Goal: Task Accomplishment & Management: Complete application form

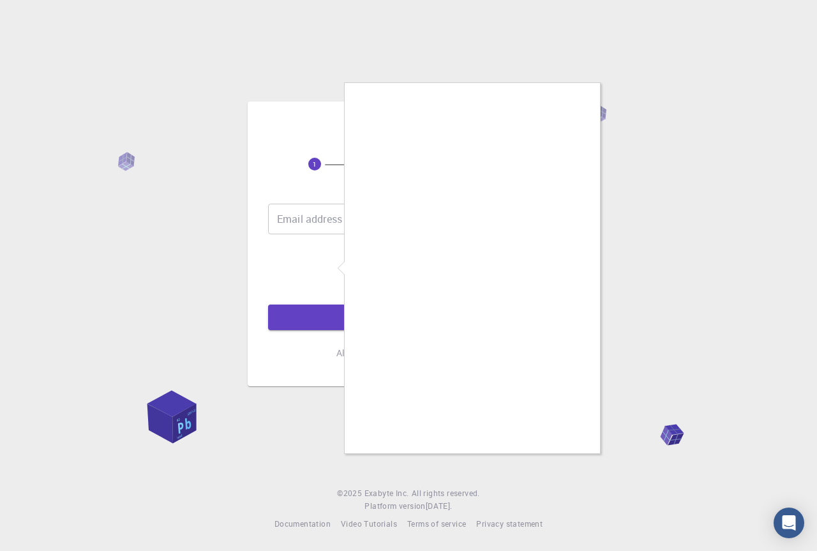
drag, startPoint x: 679, startPoint y: 345, endPoint x: 607, endPoint y: 410, distance: 96.8
click at [678, 347] on div at bounding box center [408, 275] width 817 height 551
click at [661, 225] on div at bounding box center [408, 275] width 817 height 551
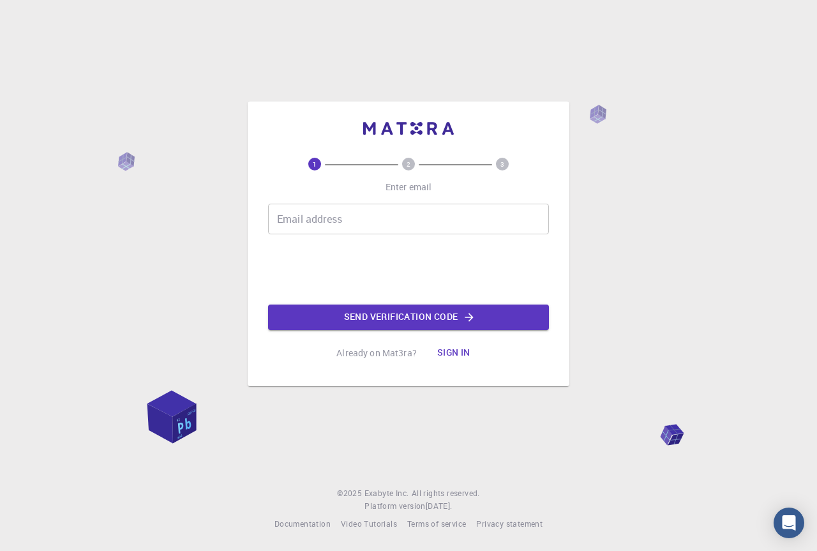
click at [303, 217] on input "Email address" at bounding box center [408, 219] width 281 height 31
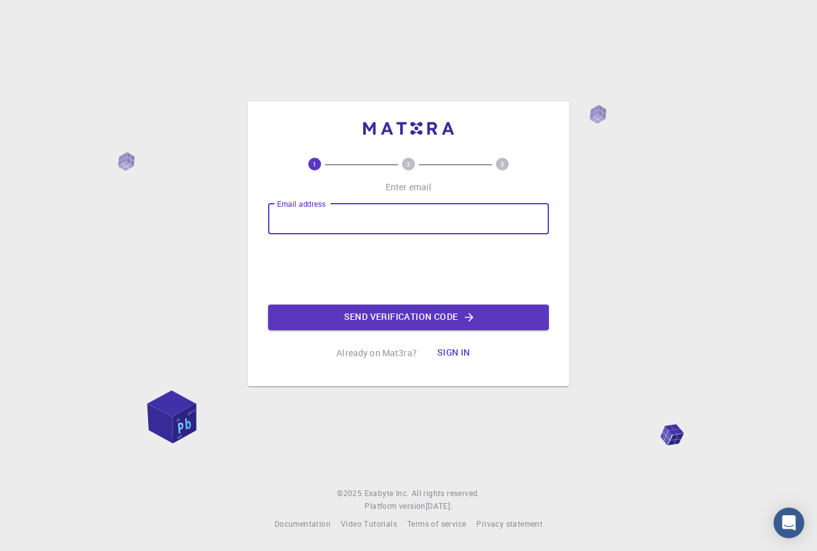
type input "[EMAIL_ADDRESS][DOMAIN_NAME]"
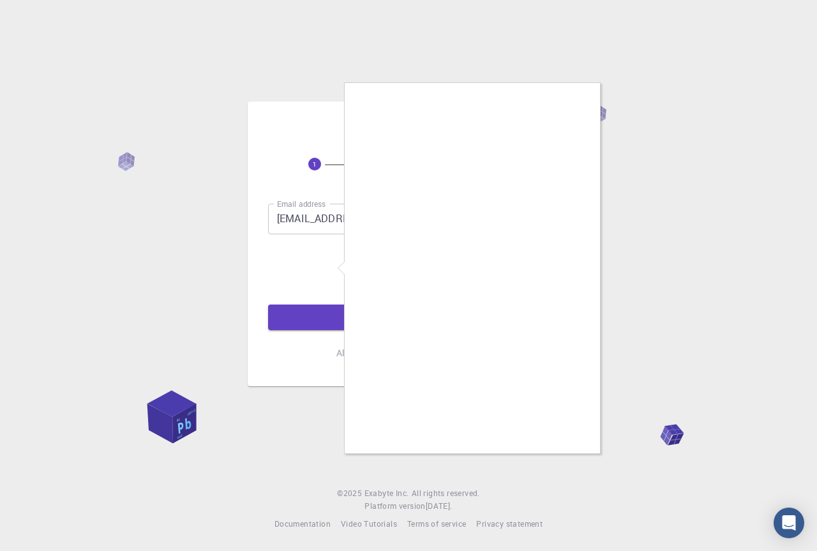
click at [682, 251] on div at bounding box center [408, 275] width 817 height 551
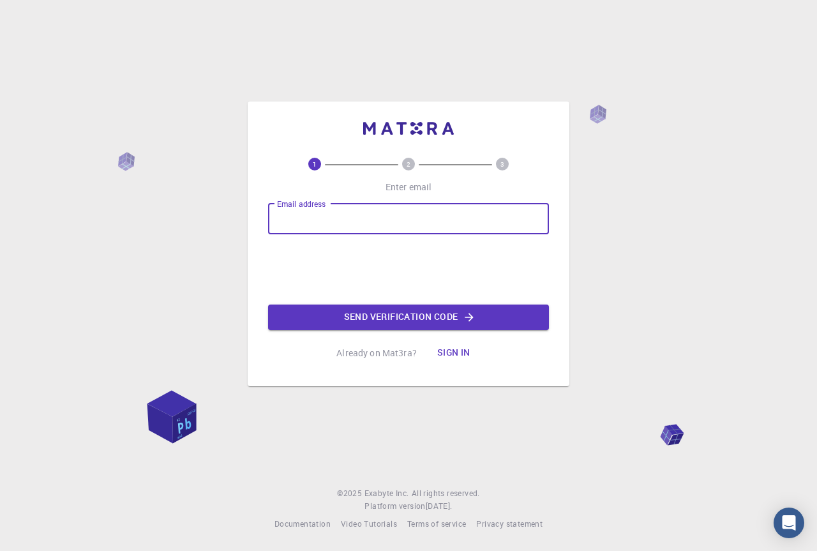
click at [307, 221] on input "Email address" at bounding box center [408, 219] width 281 height 31
type input "[EMAIL_ADDRESS][DOMAIN_NAME]"
click at [333, 323] on button "Send verification code" at bounding box center [408, 318] width 281 height 26
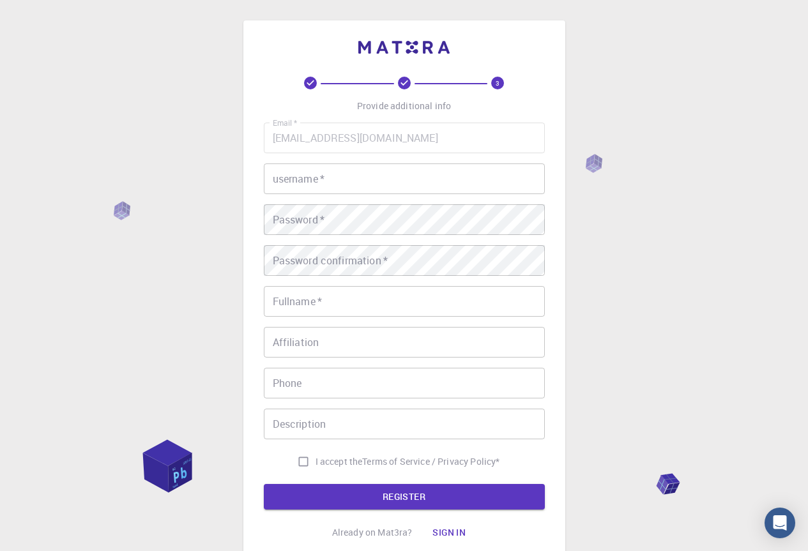
click at [300, 176] on input "username   *" at bounding box center [404, 178] width 281 height 31
type input "mapipa"
click at [291, 300] on input "Fullname   *" at bounding box center [404, 301] width 281 height 31
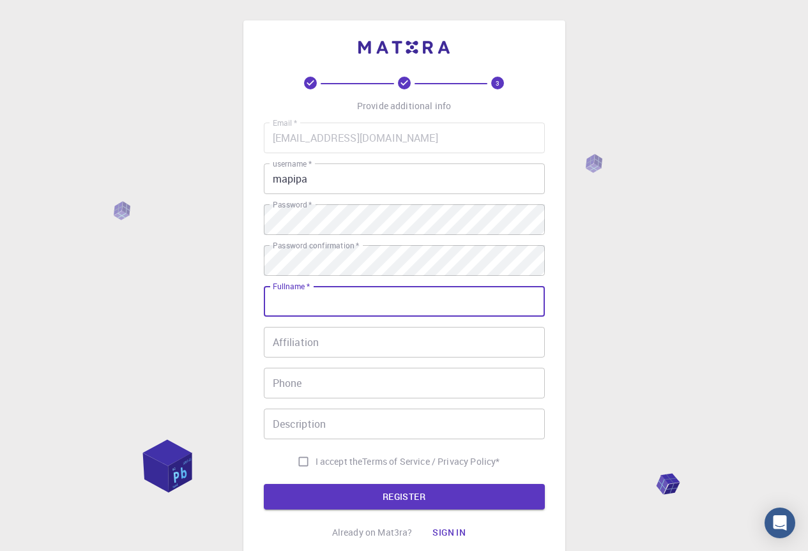
click at [298, 302] on input "Fullname   *" at bounding box center [404, 301] width 281 height 31
type input "thanduxolo"
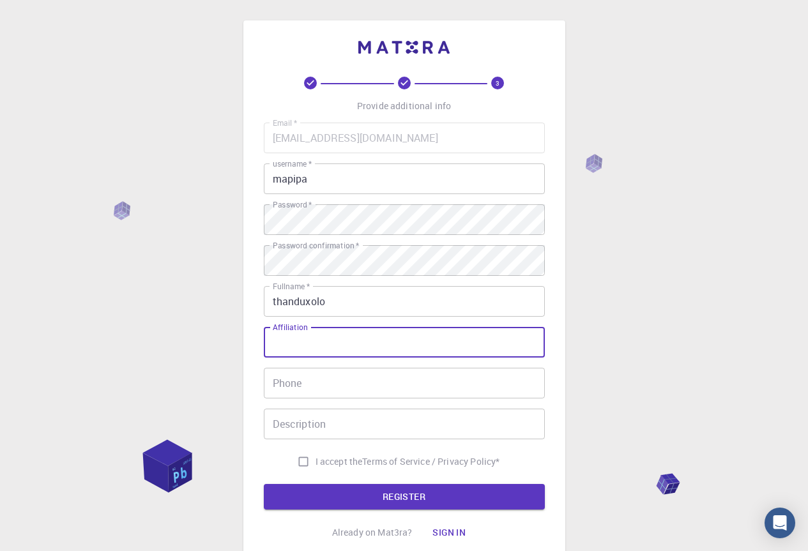
click at [296, 341] on input "Affiliation" at bounding box center [404, 342] width 281 height 31
type input "mapipa"
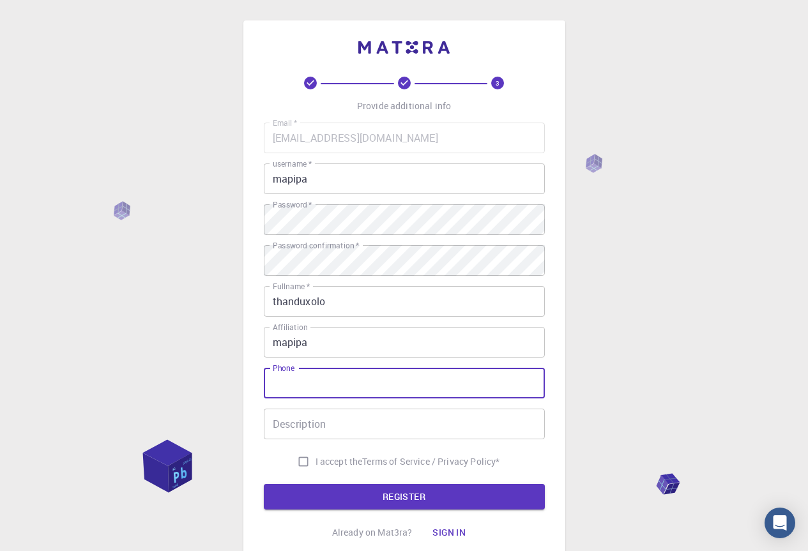
click at [282, 380] on input "Phone" at bounding box center [404, 383] width 281 height 31
type input "073542599"
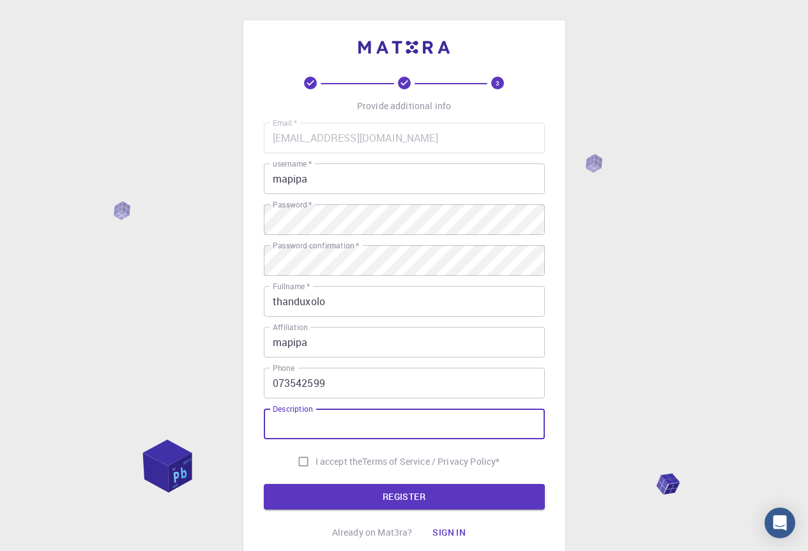
click at [294, 427] on input "Description" at bounding box center [404, 424] width 281 height 31
type input "koko"
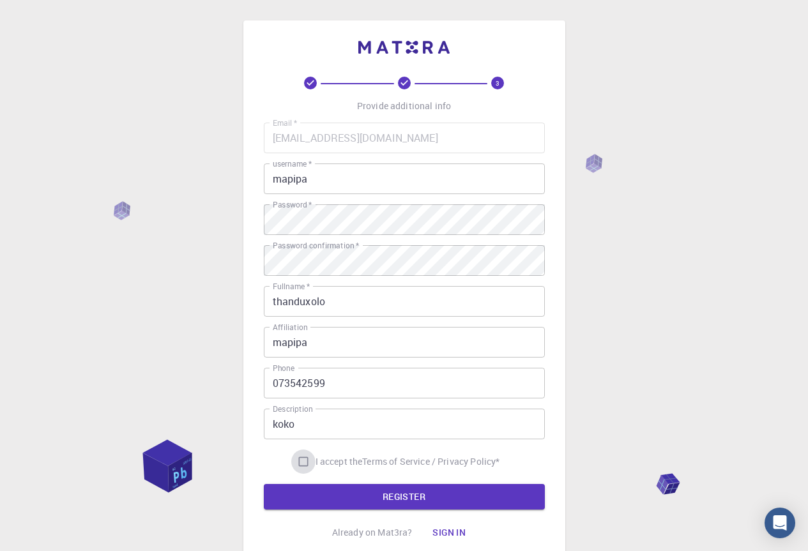
click at [296, 461] on input "I accept the Terms of Service / Privacy Policy *" at bounding box center [303, 461] width 24 height 24
checkbox input "true"
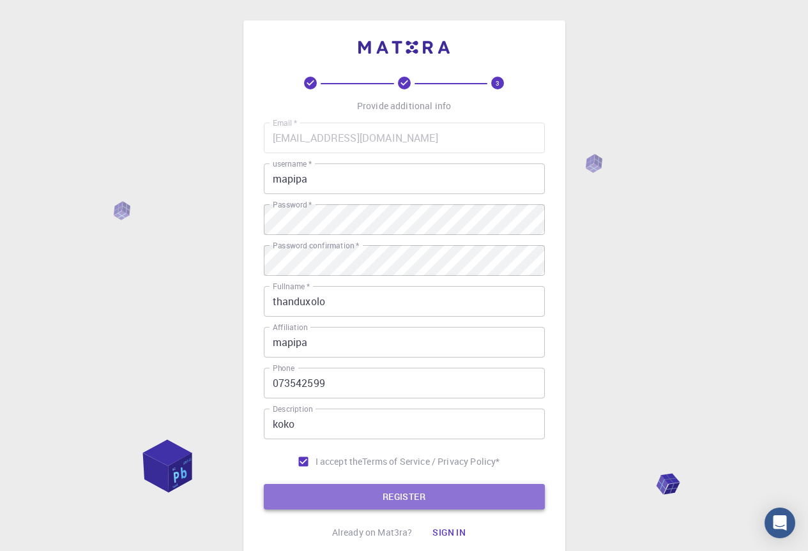
click at [336, 502] on button "REGISTER" at bounding box center [404, 497] width 281 height 26
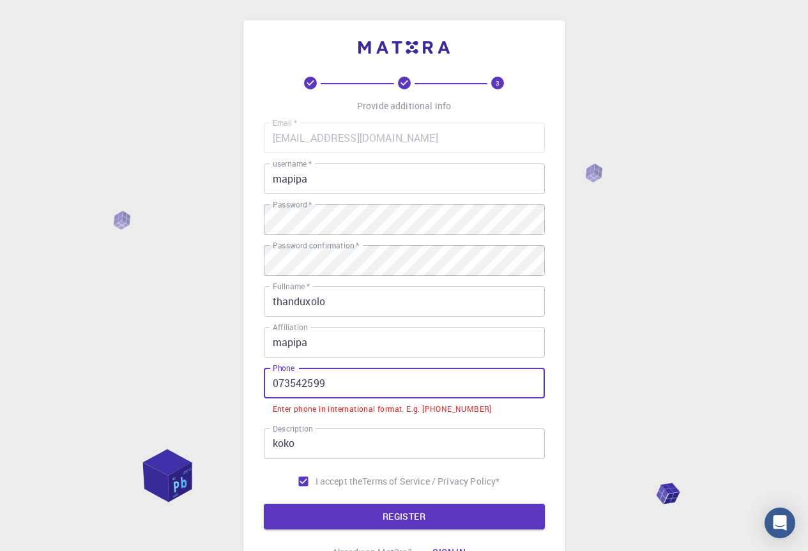
click at [280, 383] on input "073542599" at bounding box center [404, 383] width 281 height 31
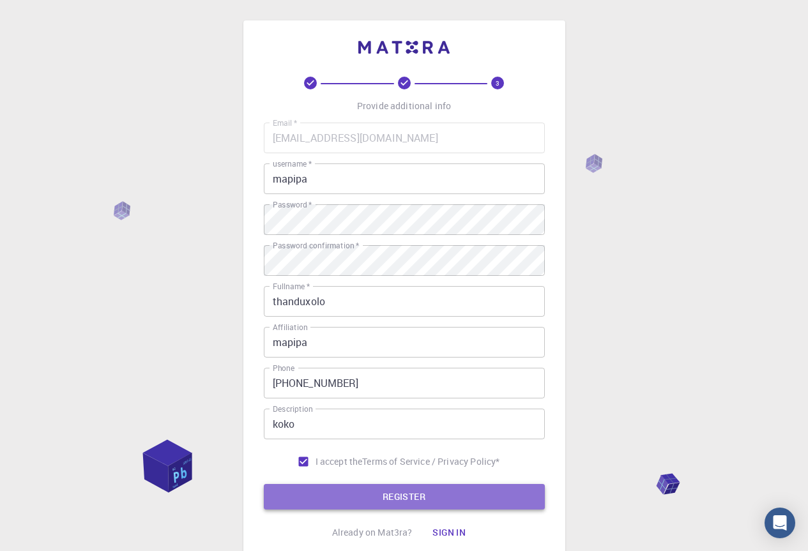
click at [370, 493] on button "REGISTER" at bounding box center [404, 497] width 281 height 26
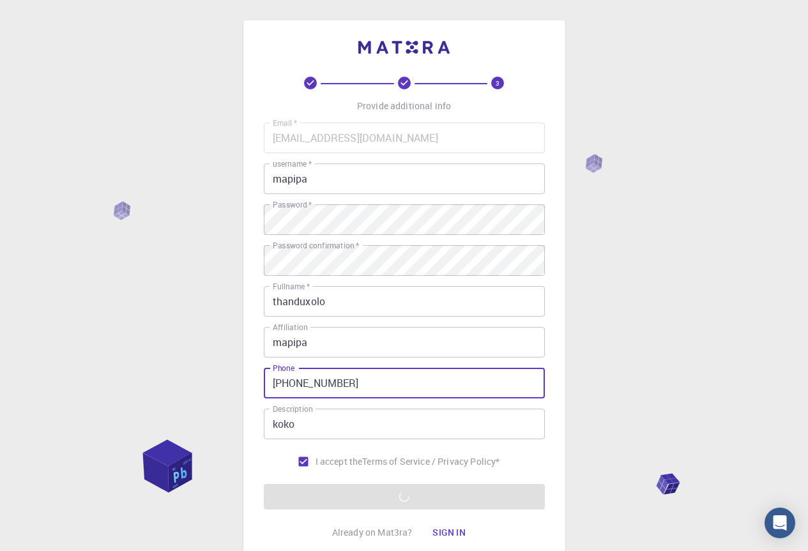
click at [338, 384] on input "+2773542599" at bounding box center [404, 383] width 281 height 31
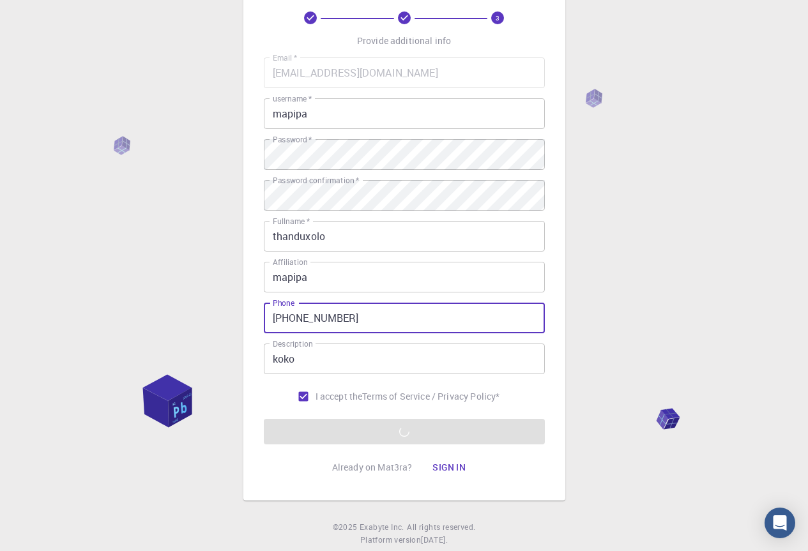
scroll to position [99, 0]
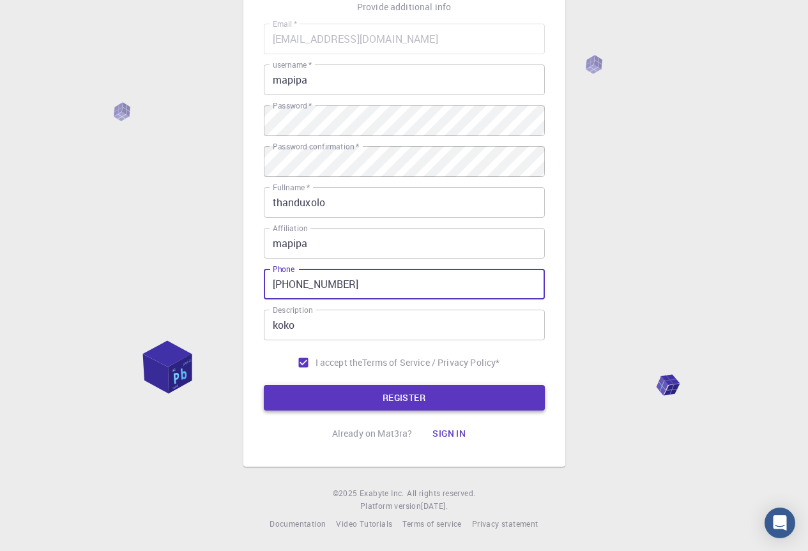
type input "+2773542596"
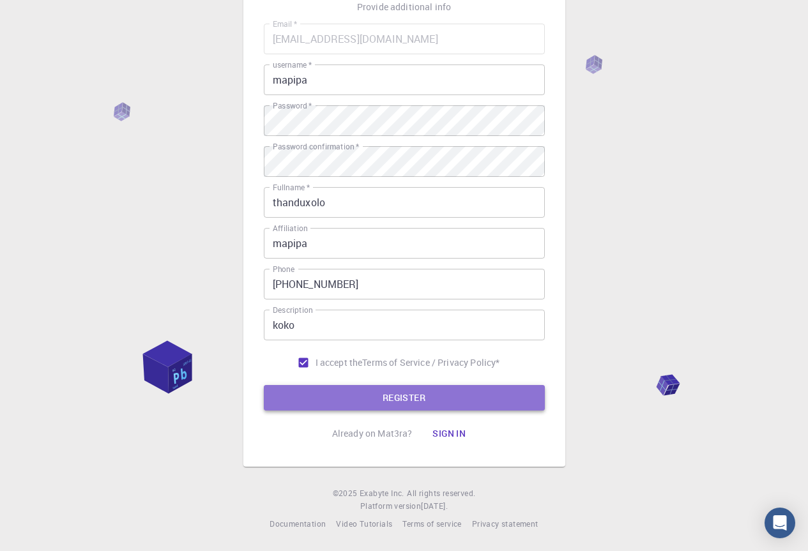
click at [384, 399] on button "REGISTER" at bounding box center [404, 398] width 281 height 26
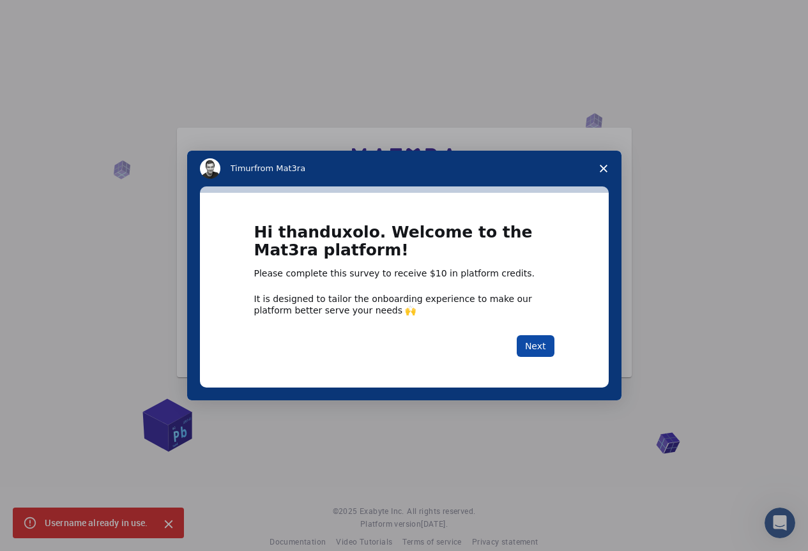
click at [534, 345] on button "Next" at bounding box center [535, 346] width 38 height 22
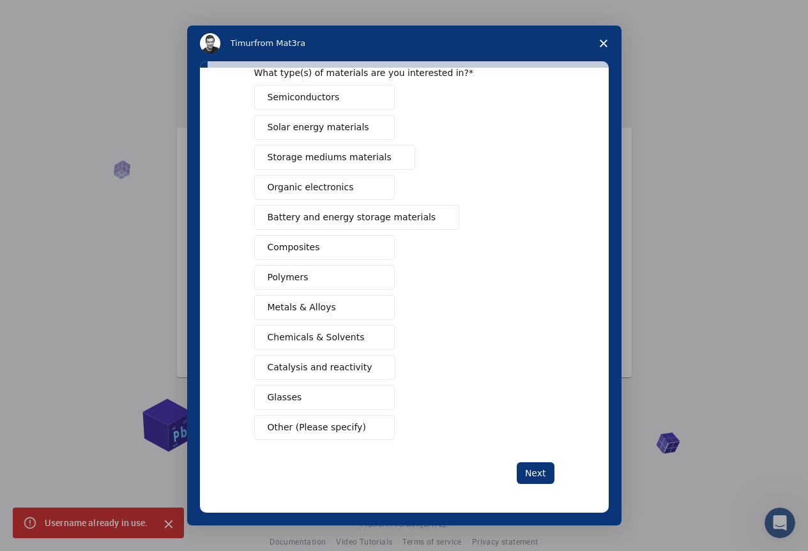
scroll to position [65, 0]
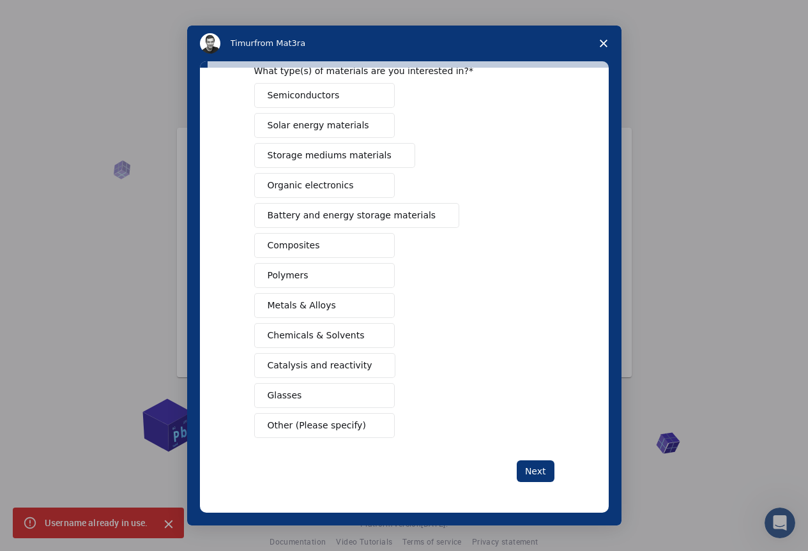
click at [318, 128] on span "Solar energy materials" at bounding box center [318, 125] width 102 height 13
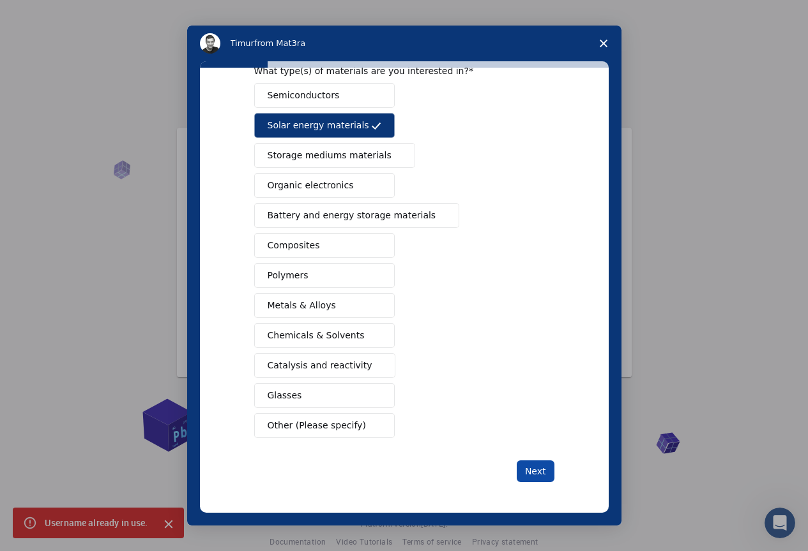
click at [536, 475] on button "Next" at bounding box center [535, 471] width 38 height 22
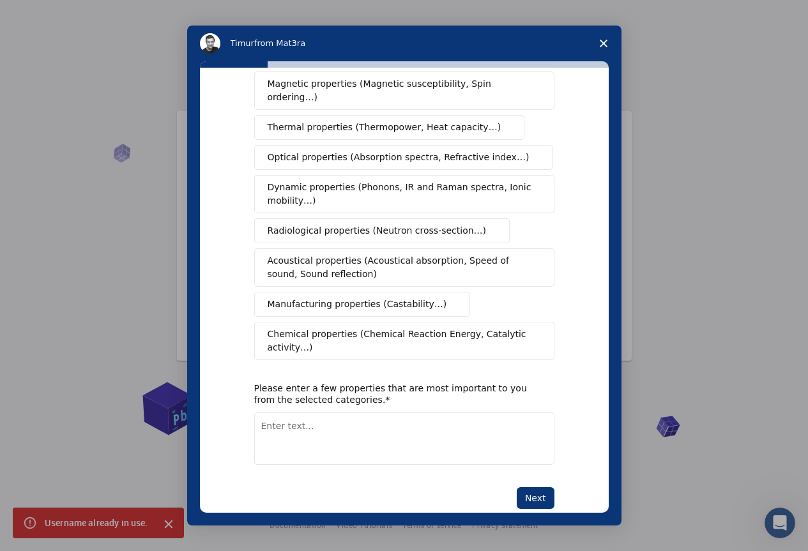
scroll to position [18, 0]
click at [531, 487] on button "Next" at bounding box center [535, 498] width 38 height 22
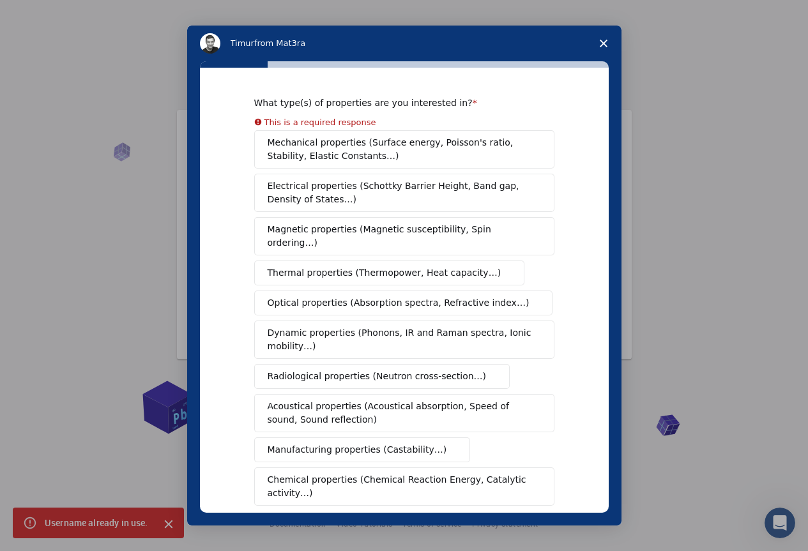
scroll to position [0, 0]
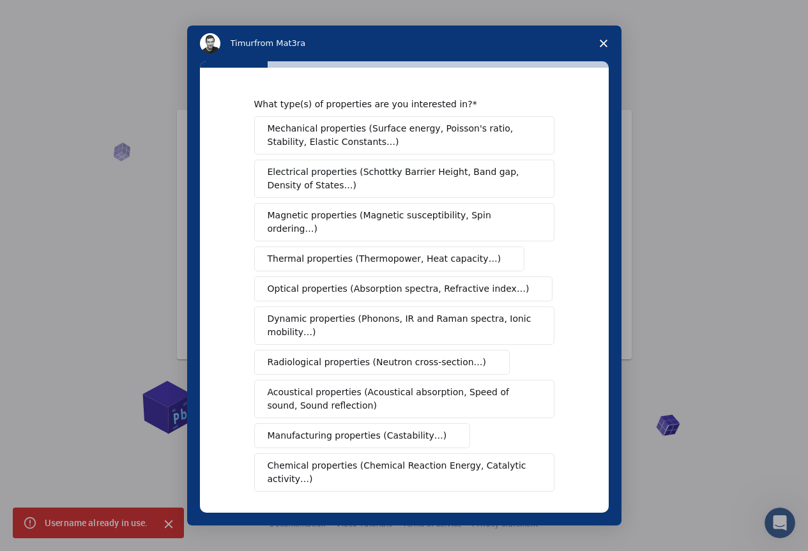
click at [299, 190] on span "Electrical properties (Schottky Barrier Height, Band gap, Density of States…)" at bounding box center [400, 178] width 266 height 27
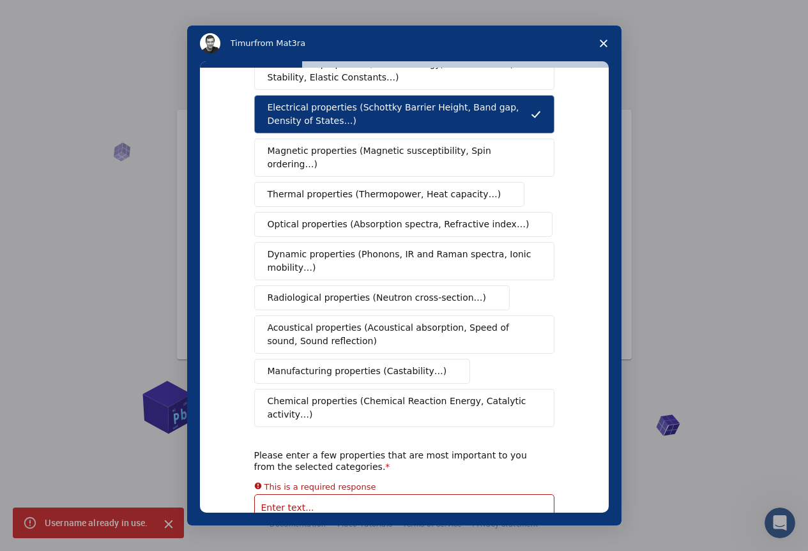
scroll to position [146, 0]
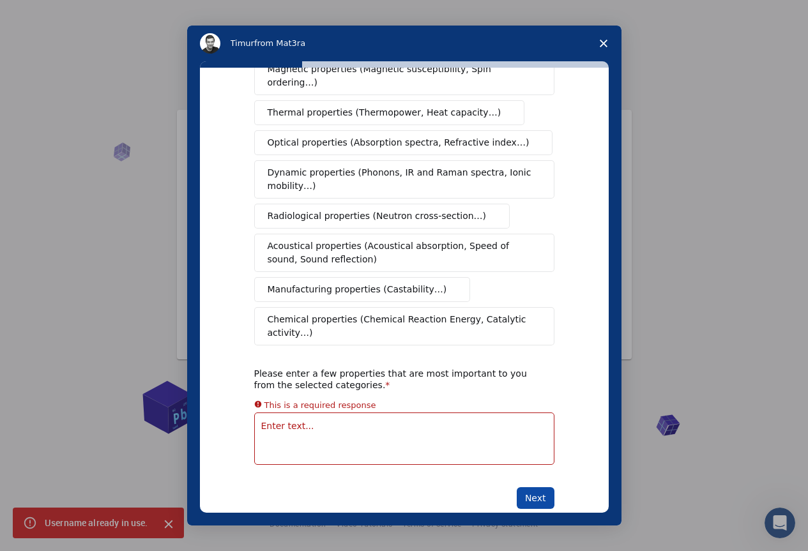
click at [532, 487] on button "Next" at bounding box center [535, 498] width 38 height 22
click at [533, 487] on button "Next" at bounding box center [535, 498] width 38 height 22
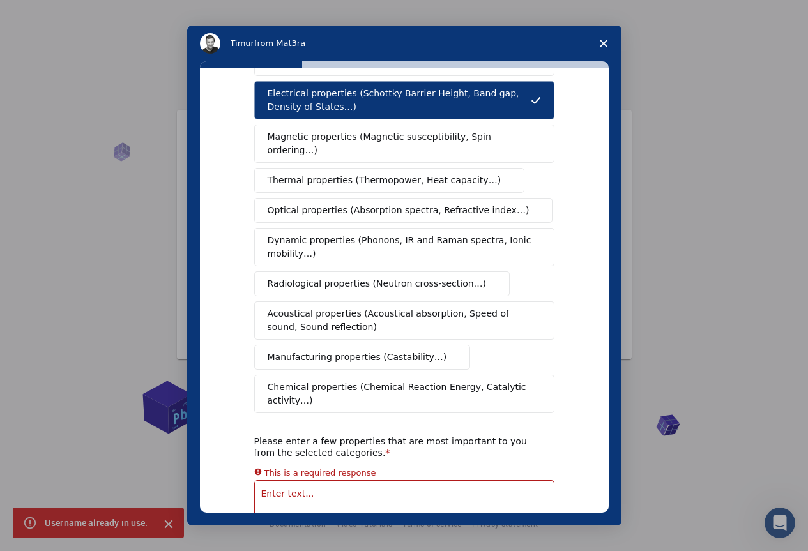
scroll to position [0, 0]
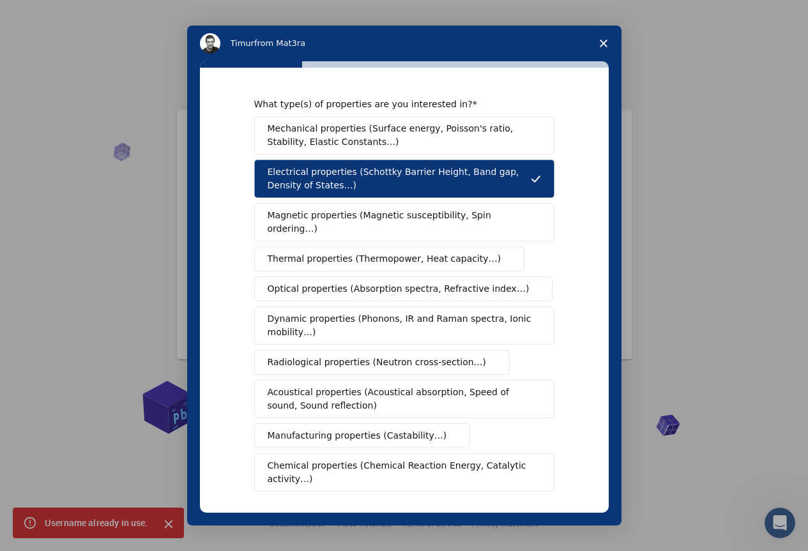
click at [296, 213] on span "Magnetic properties (Magnetic susceptibility, Spin ordering…)" at bounding box center [399, 222] width 264 height 27
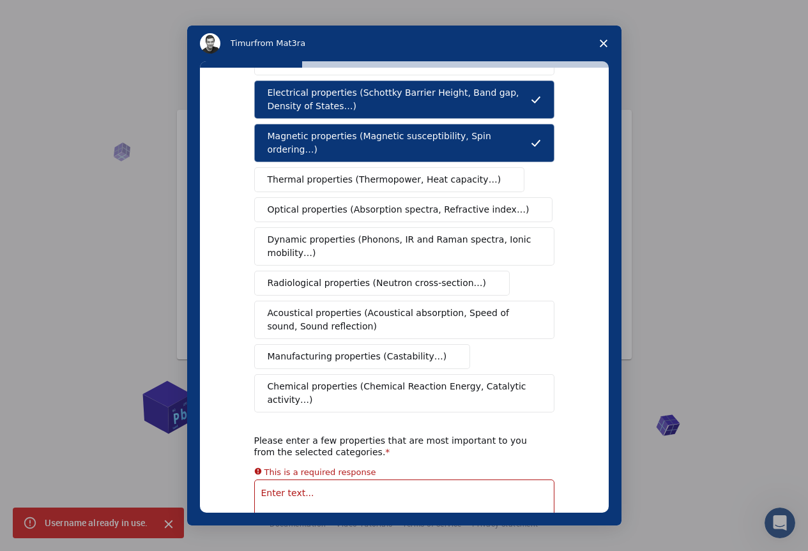
scroll to position [146, 0]
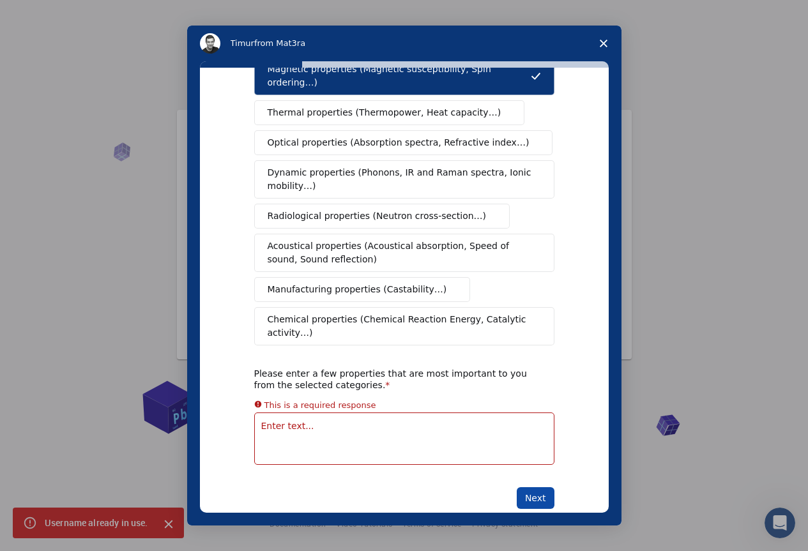
click at [524, 487] on button "Next" at bounding box center [535, 498] width 38 height 22
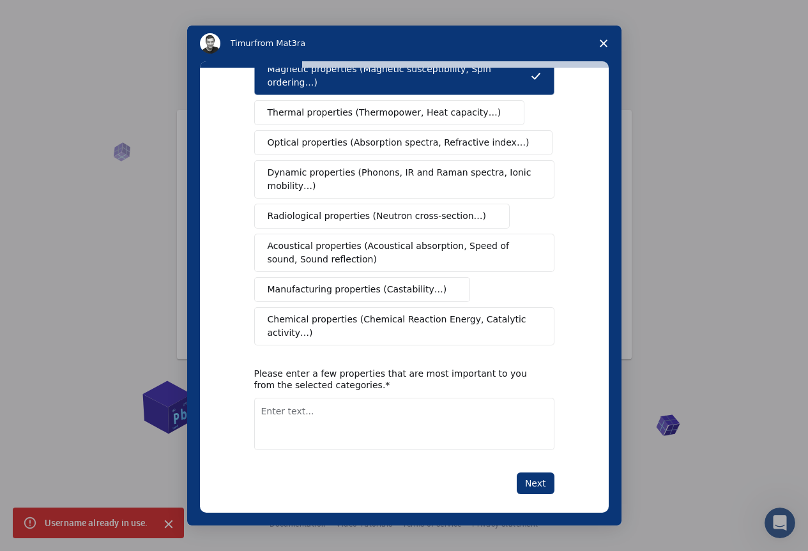
scroll to position [132, 0]
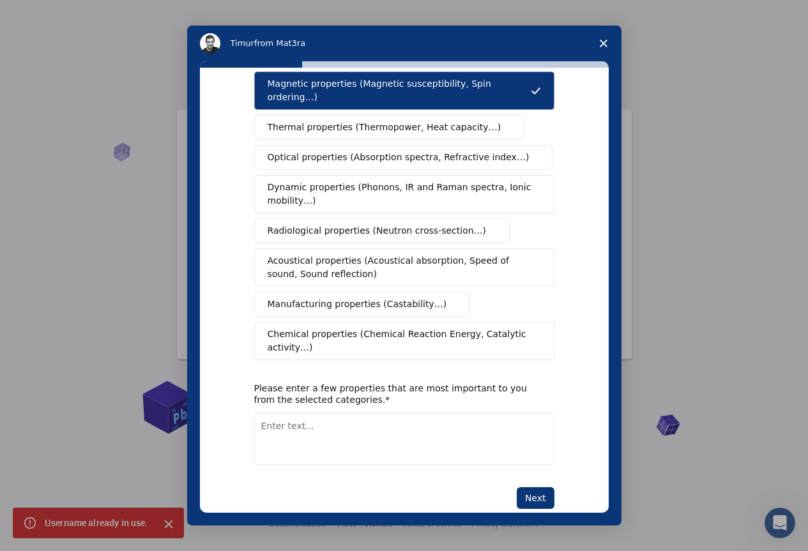
click at [264, 412] on textarea "Enter text..." at bounding box center [404, 438] width 300 height 52
click at [530, 487] on button "Next" at bounding box center [535, 498] width 38 height 22
click at [273, 416] on textarea "Enter text..." at bounding box center [404, 438] width 300 height 52
type textarea "hi"
click at [534, 487] on button "Next" at bounding box center [535, 498] width 38 height 22
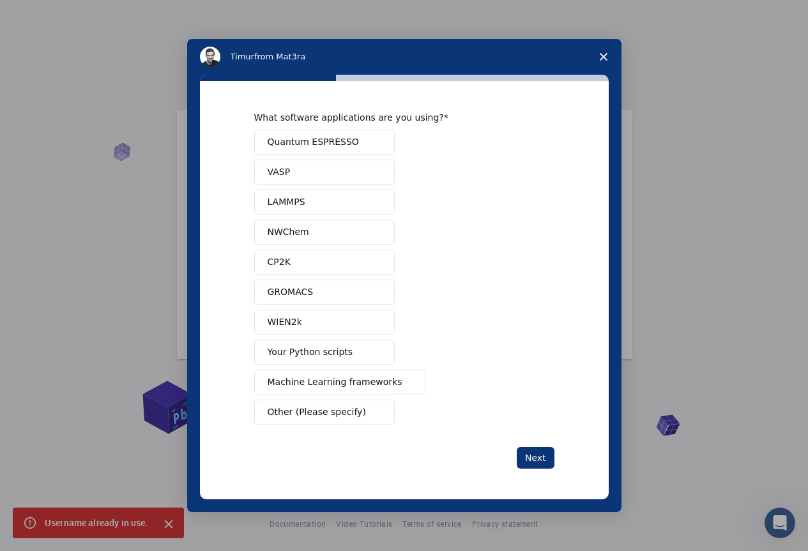
scroll to position [0, 0]
click at [292, 206] on span "LAMMPS" at bounding box center [286, 201] width 38 height 13
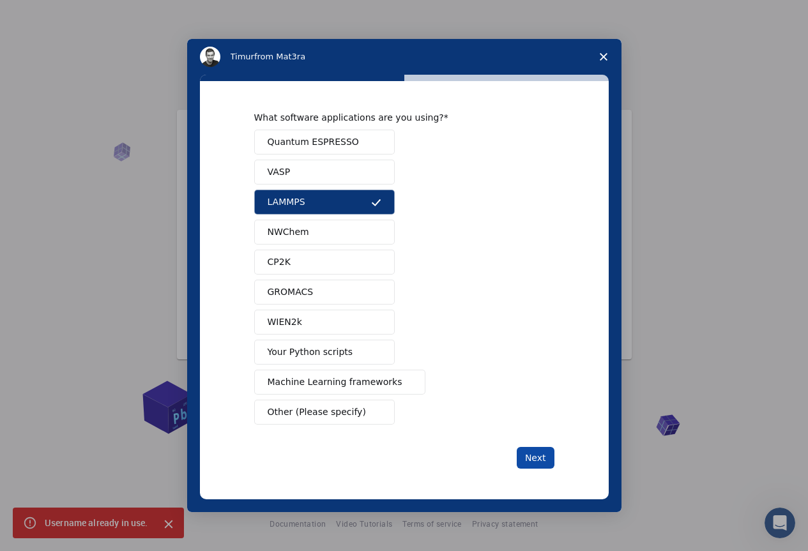
click at [535, 453] on button "Next" at bounding box center [535, 458] width 38 height 22
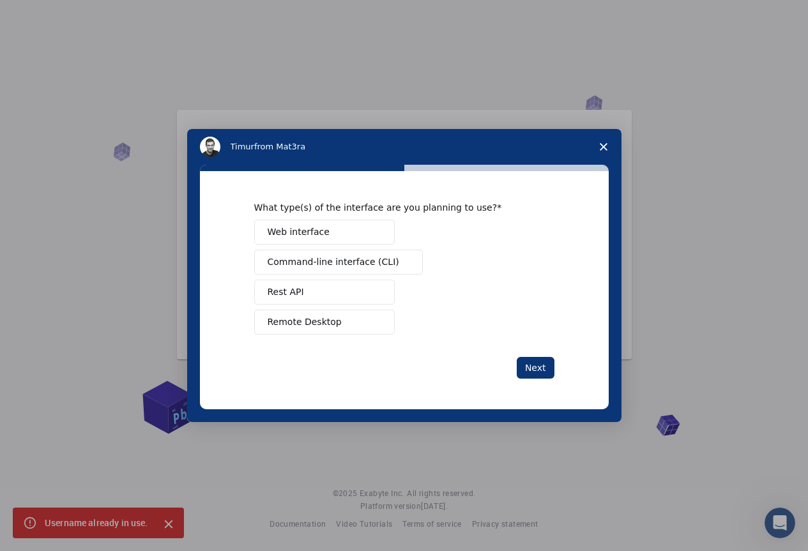
drag, startPoint x: 301, startPoint y: 234, endPoint x: 361, endPoint y: 278, distance: 74.3
click at [301, 234] on span "Web interface" at bounding box center [298, 231] width 62 height 13
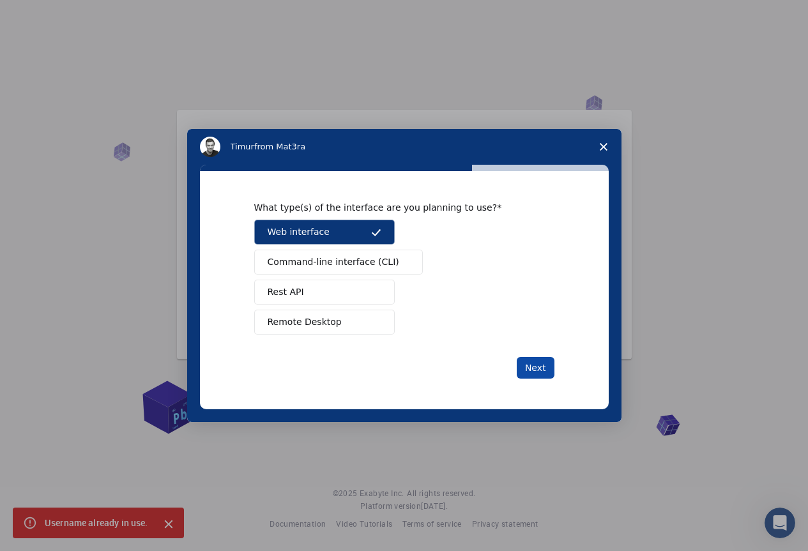
click at [533, 365] on button "Next" at bounding box center [535, 368] width 38 height 22
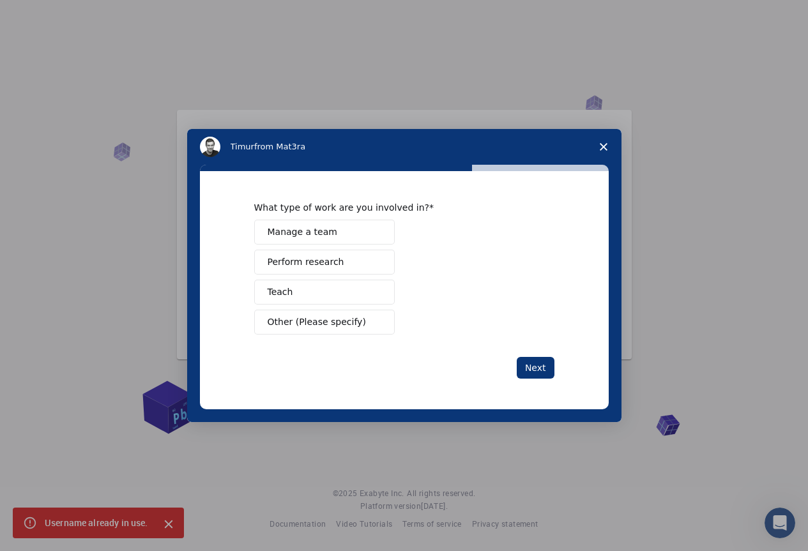
click at [314, 231] on span "Manage a team" at bounding box center [302, 231] width 70 height 13
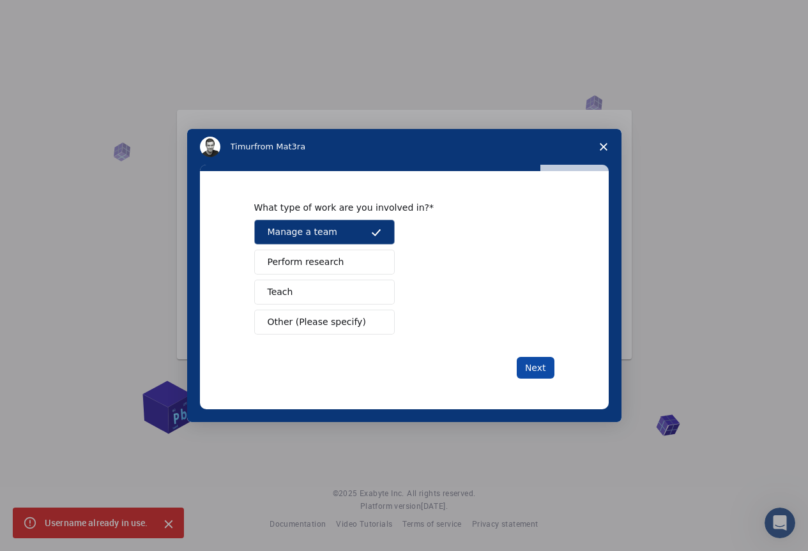
click at [545, 368] on button "Next" at bounding box center [535, 368] width 38 height 22
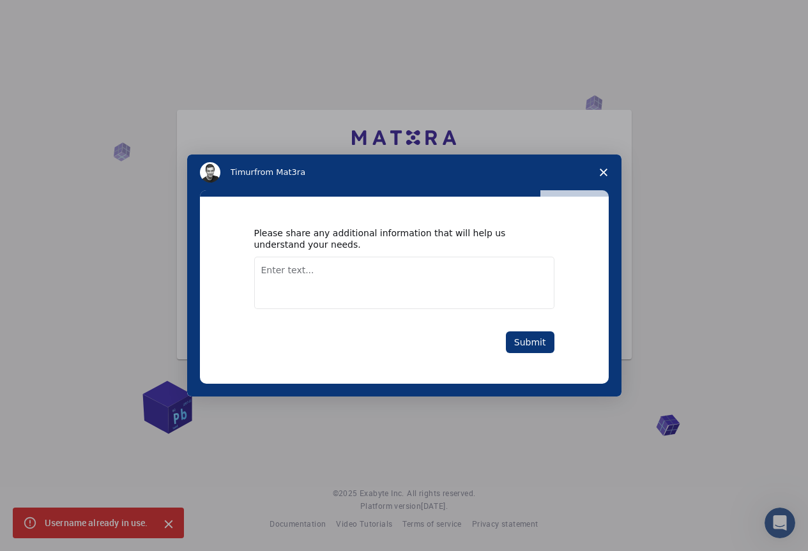
click at [270, 271] on textarea "Enter text..." at bounding box center [404, 283] width 300 height 52
type textarea "yes"
click at [543, 343] on button "Submit" at bounding box center [530, 342] width 49 height 22
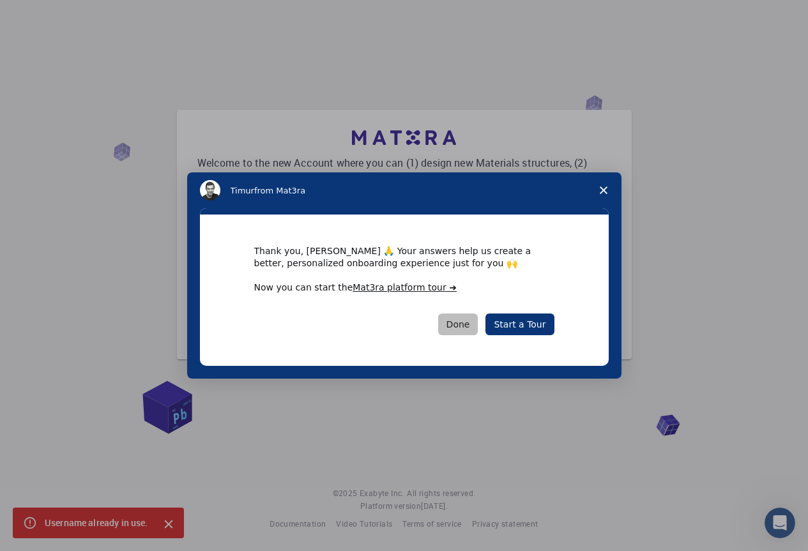
click at [463, 324] on button "Done" at bounding box center [458, 324] width 40 height 22
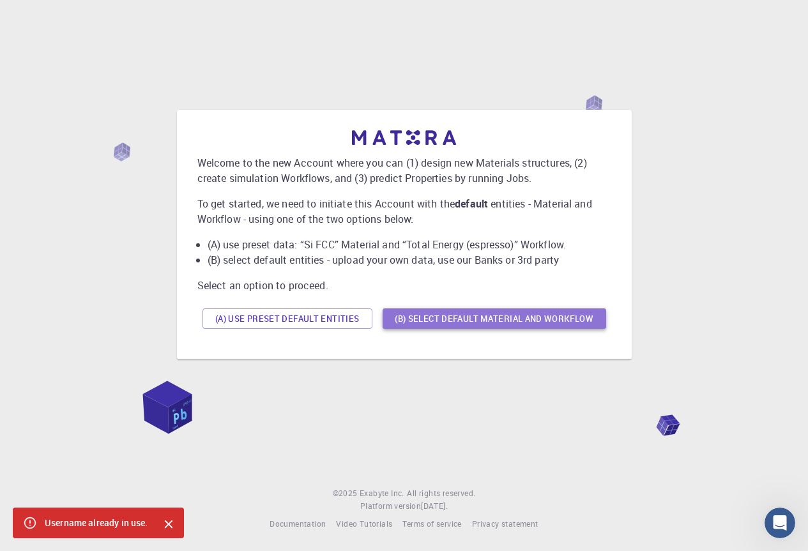
click at [481, 314] on button "(B) Select default material and workflow" at bounding box center [493, 318] width 223 height 20
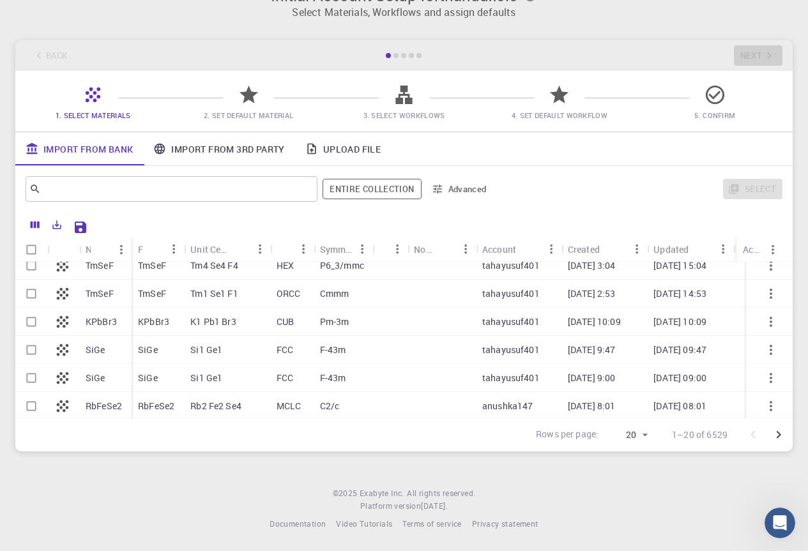
scroll to position [23, 0]
